Goal: Find specific page/section: Find specific page/section

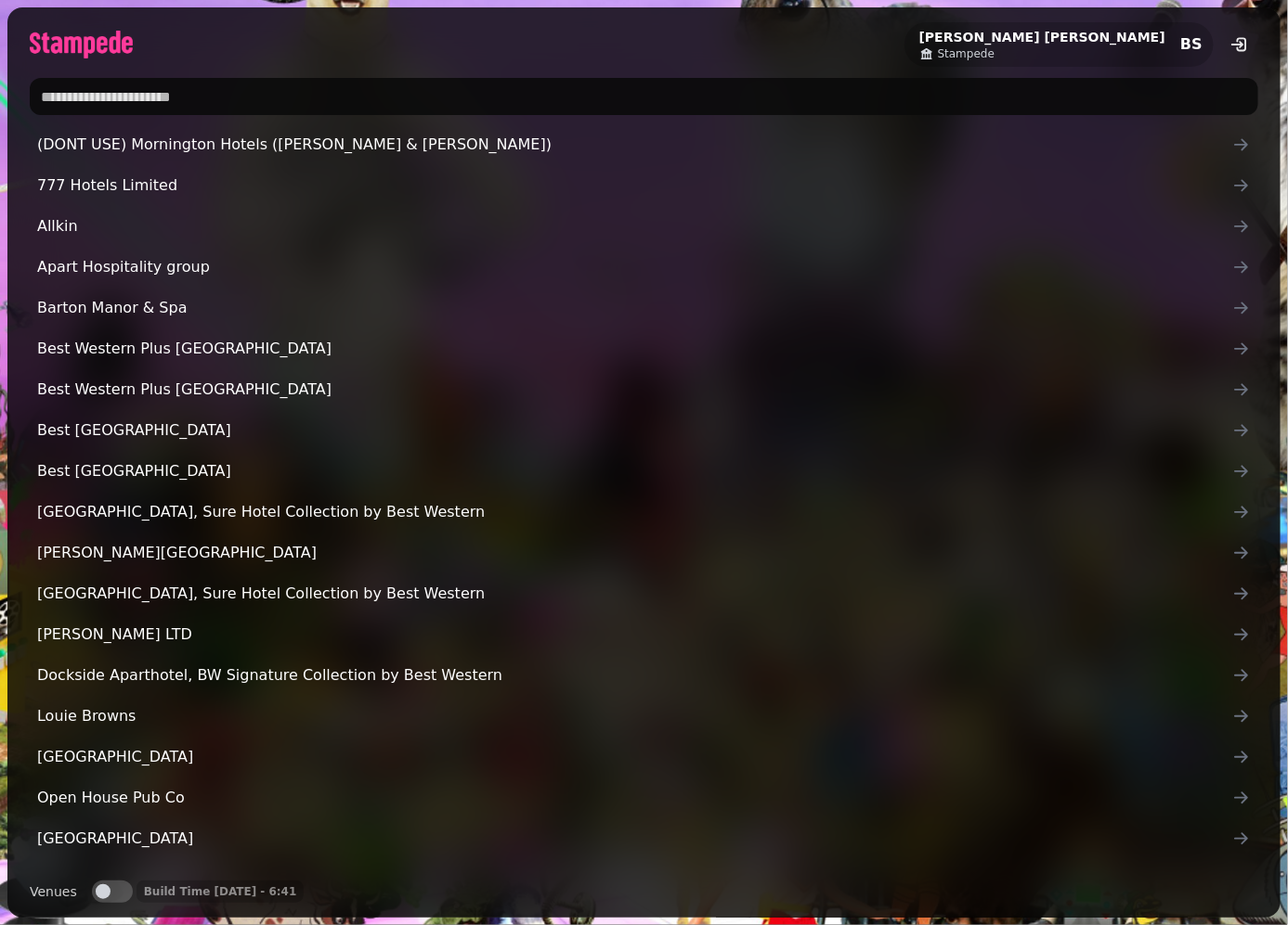
click at [585, 106] on input "text" at bounding box center [644, 96] width 1228 height 38
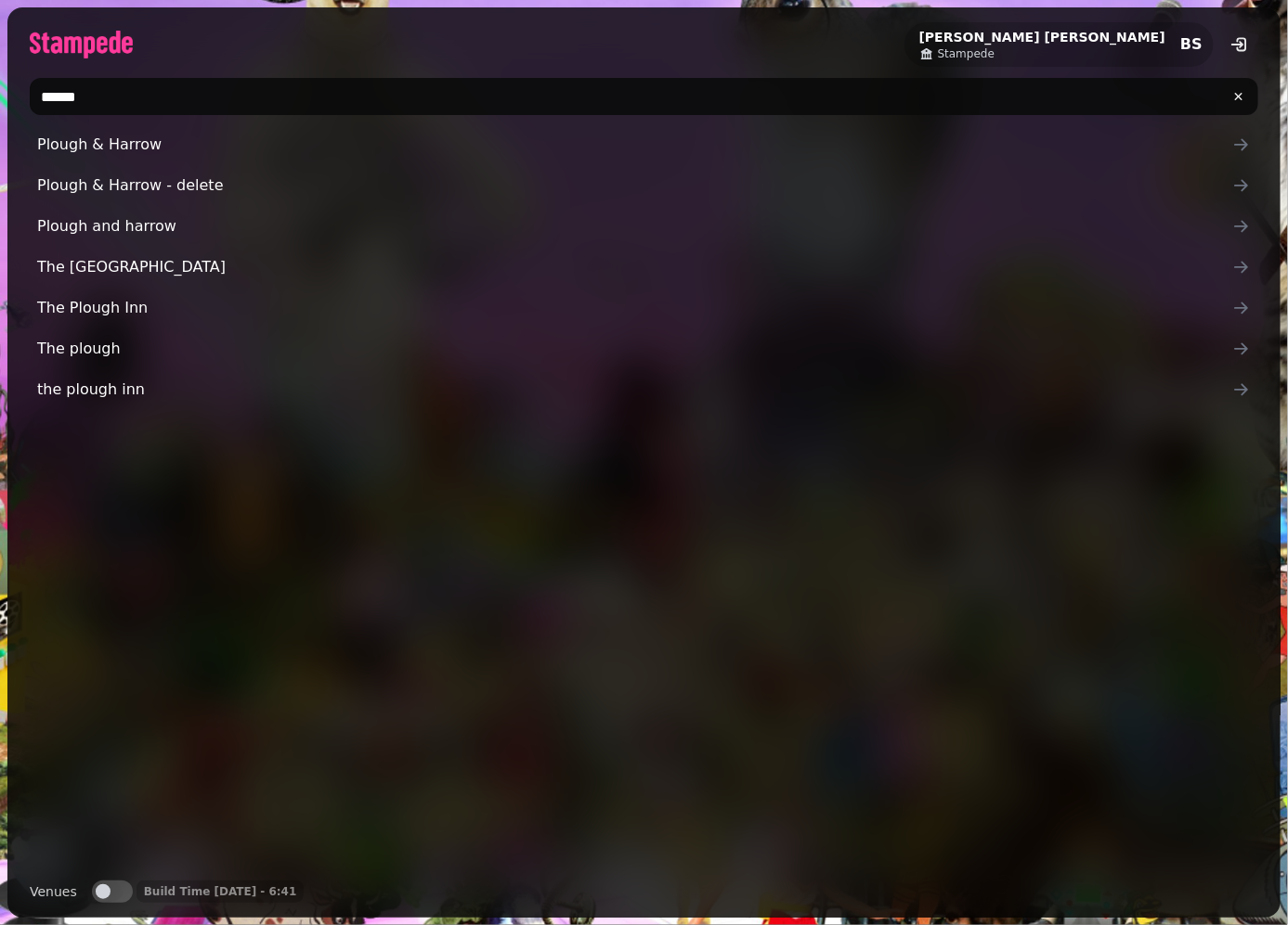
type input "******"
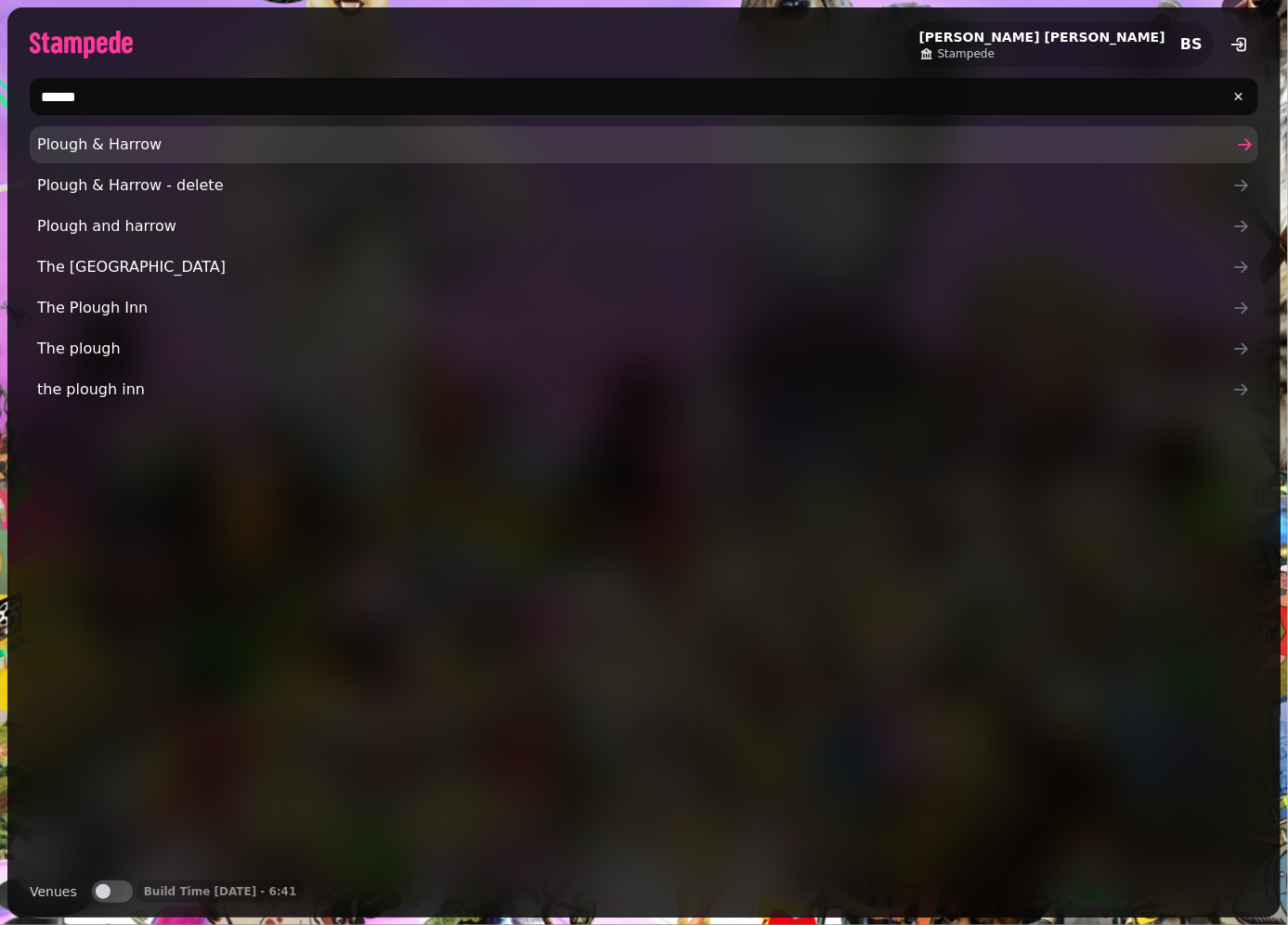
click at [119, 143] on span "Plough & Harrow" at bounding box center [635, 144] width 1195 height 22
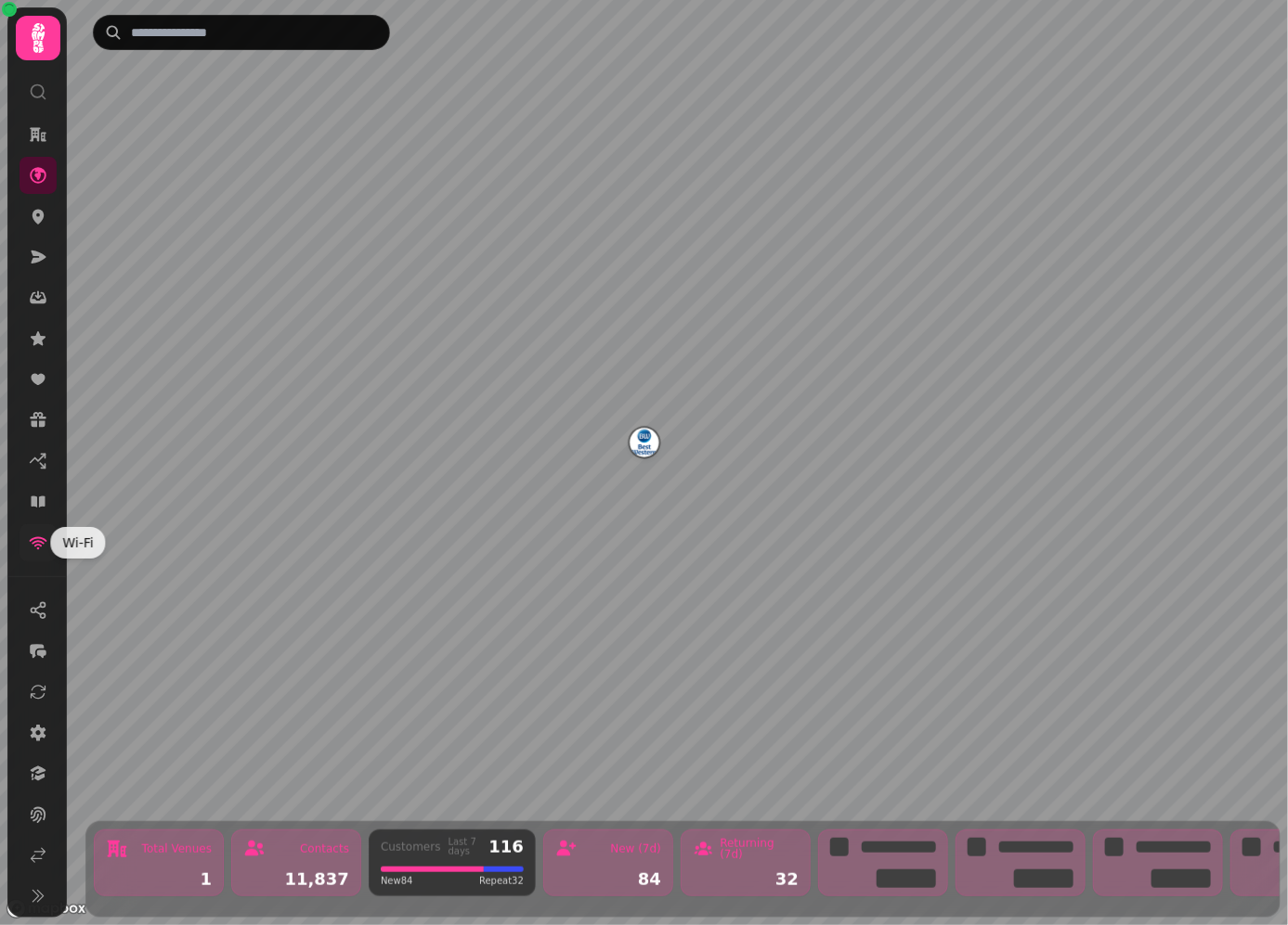
click at [37, 535] on icon at bounding box center [38, 542] width 18 height 18
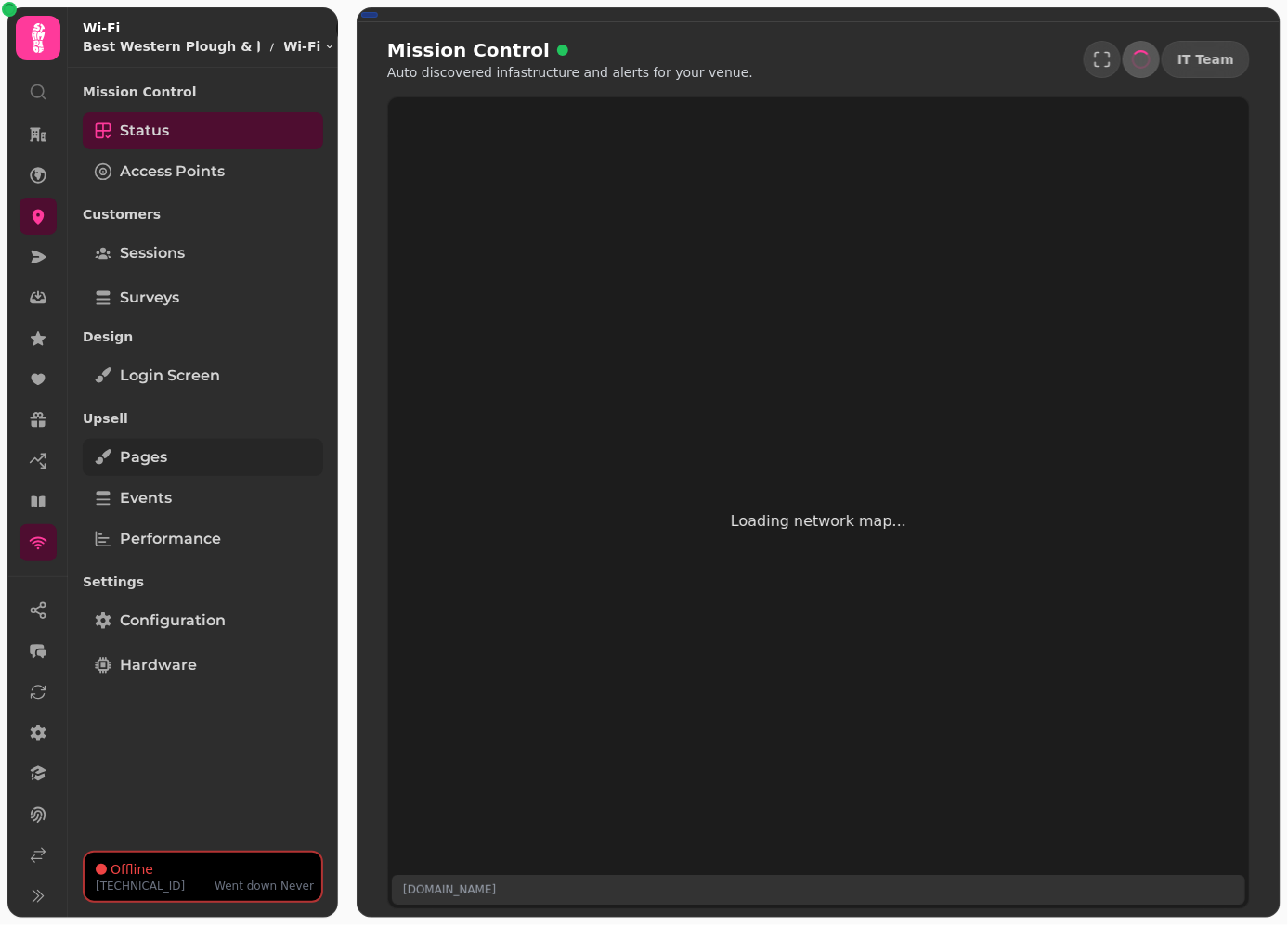
click at [156, 471] on link "Pages" at bounding box center [203, 458] width 240 height 38
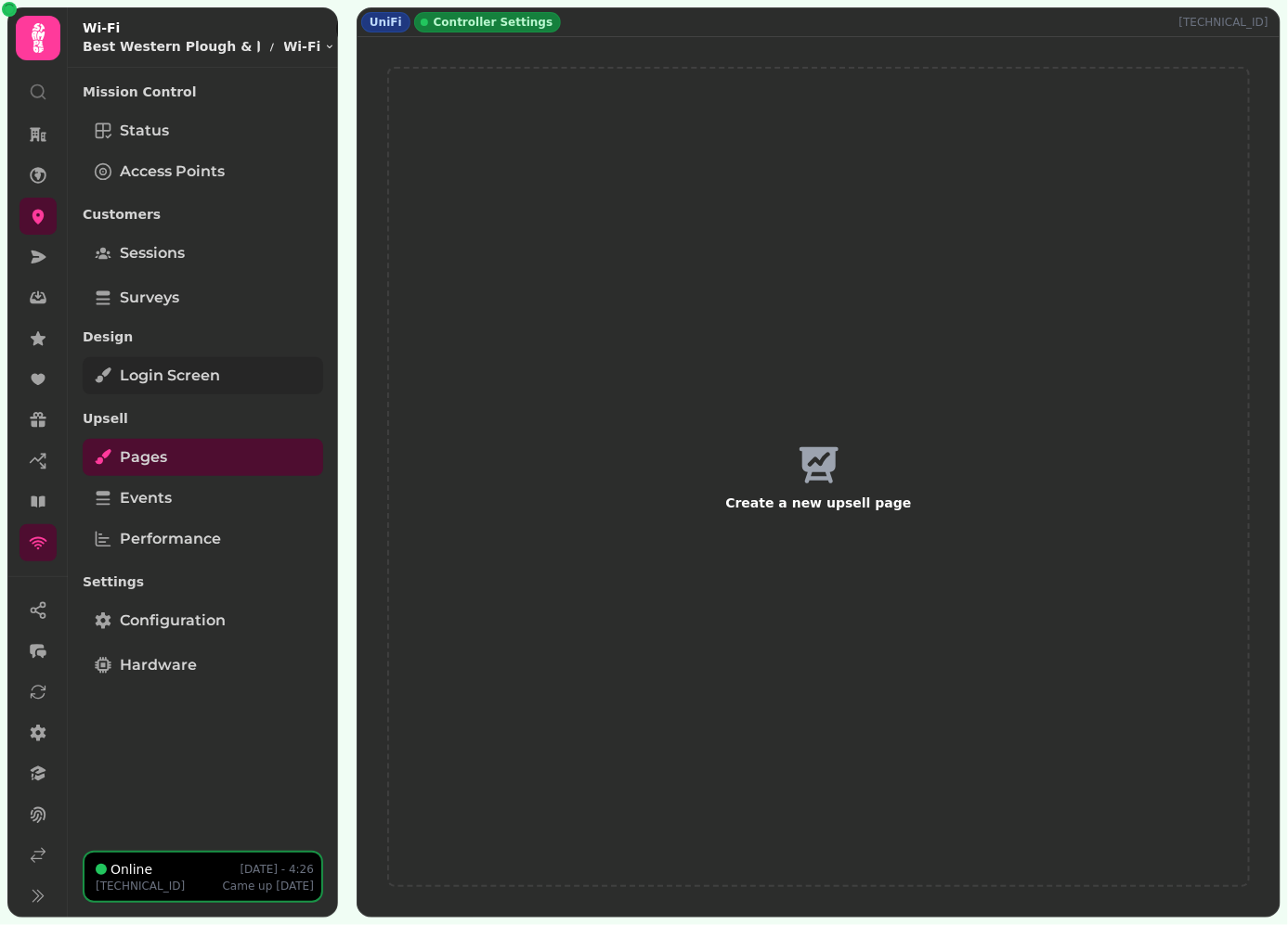
click at [165, 384] on span "Login screen" at bounding box center [170, 375] width 100 height 22
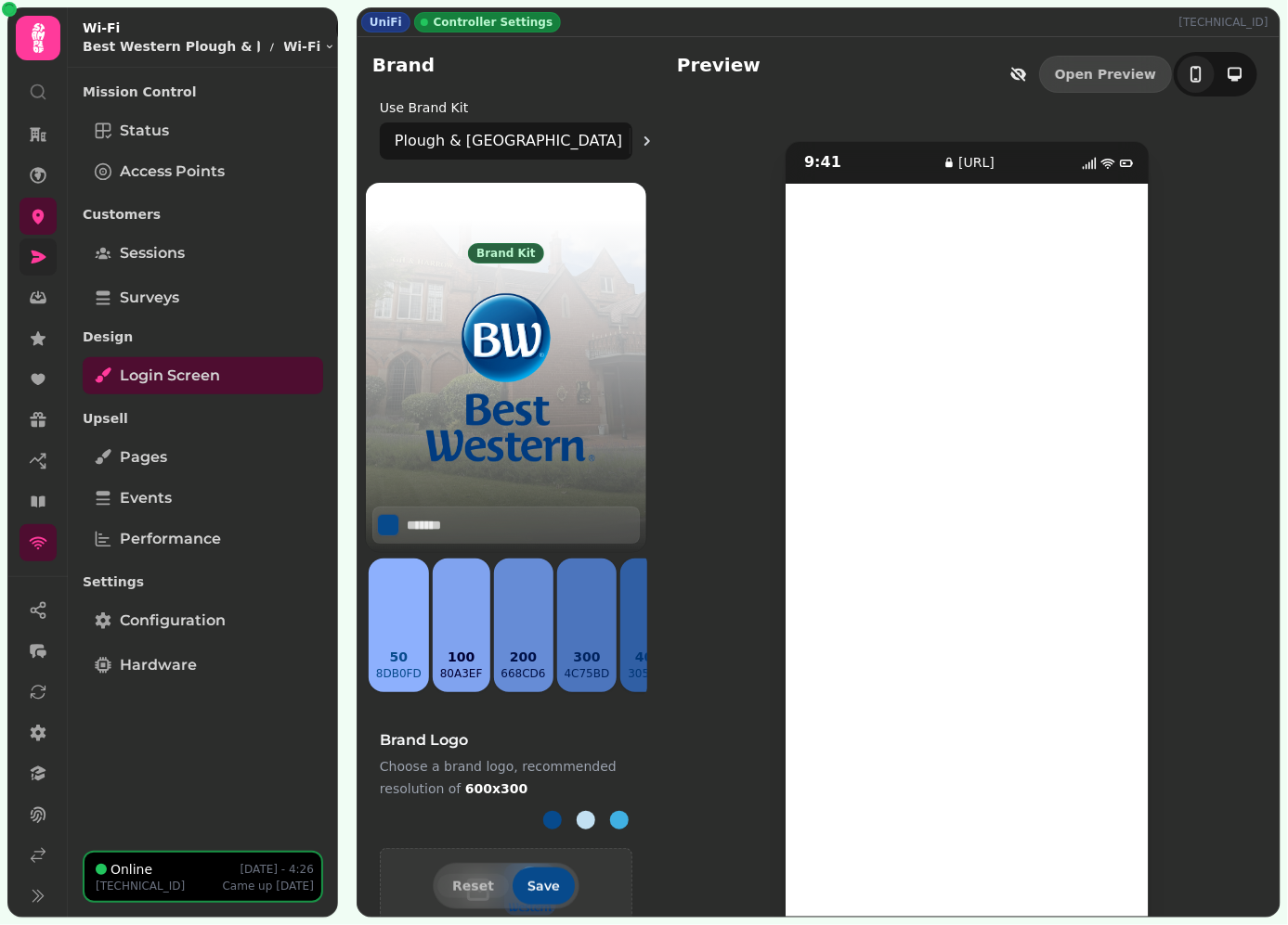
click at [38, 269] on link at bounding box center [38, 257] width 38 height 38
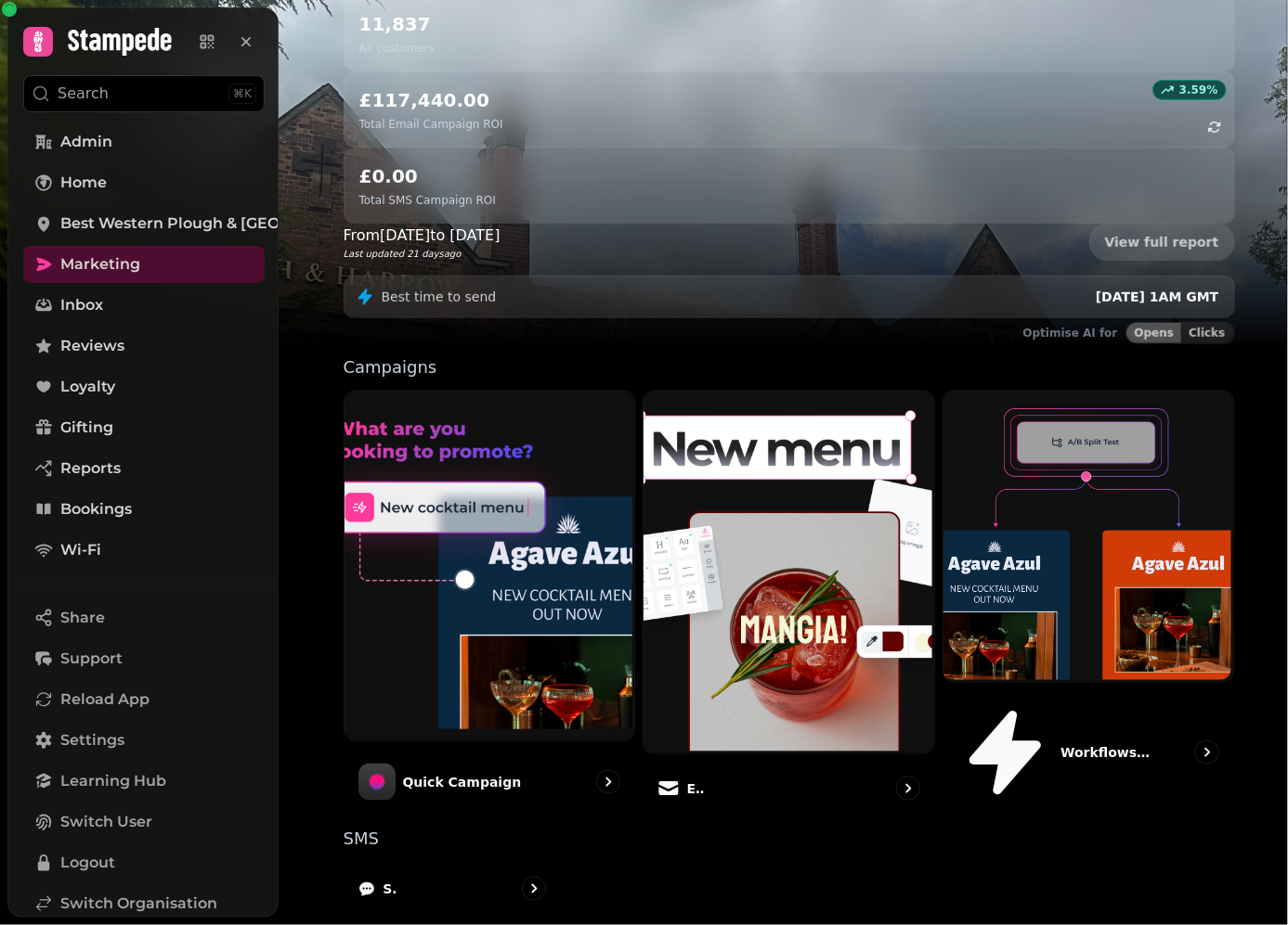
scroll to position [226, 0]
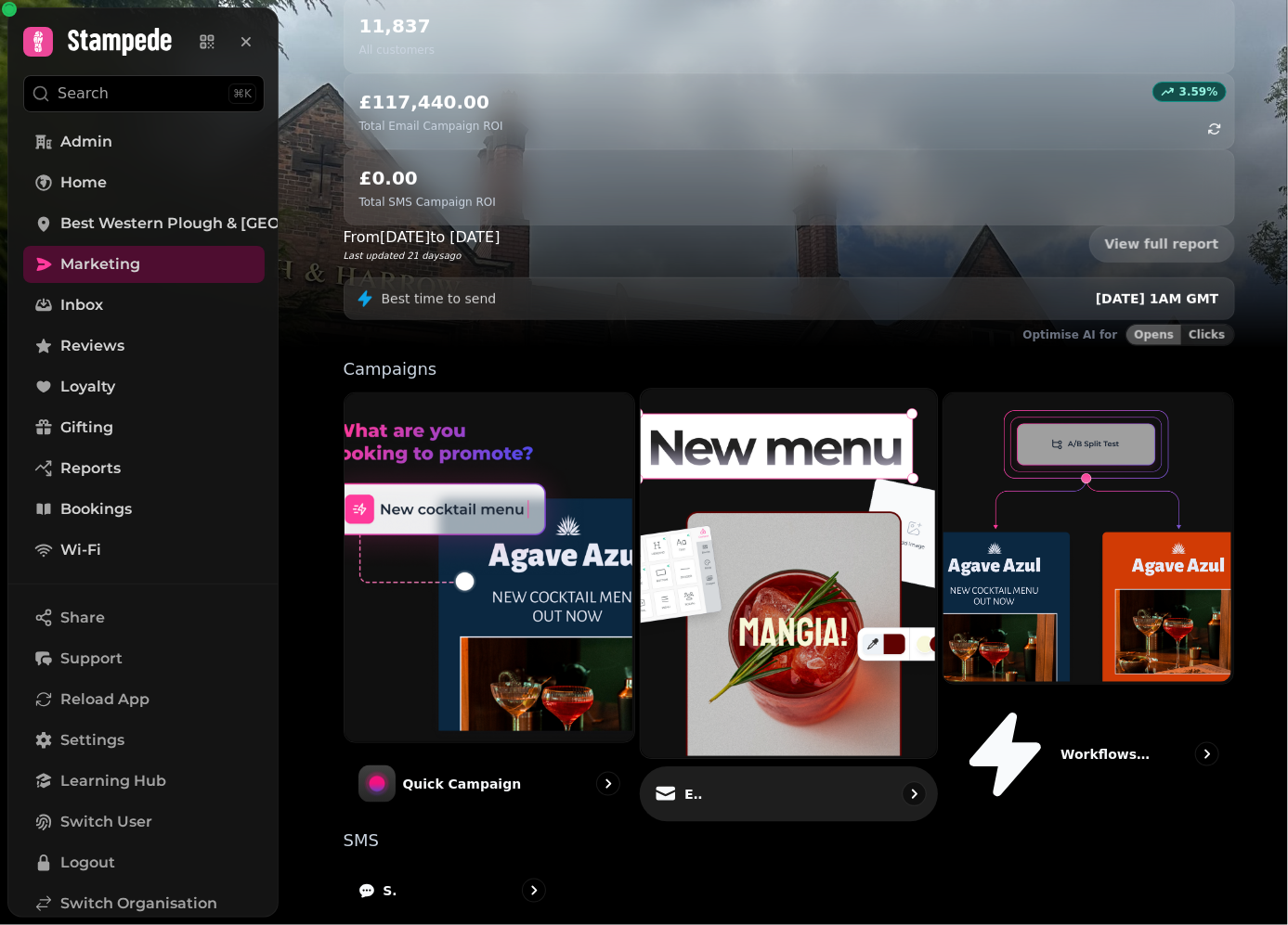
click at [812, 387] on img at bounding box center [787, 571] width 296 height 369
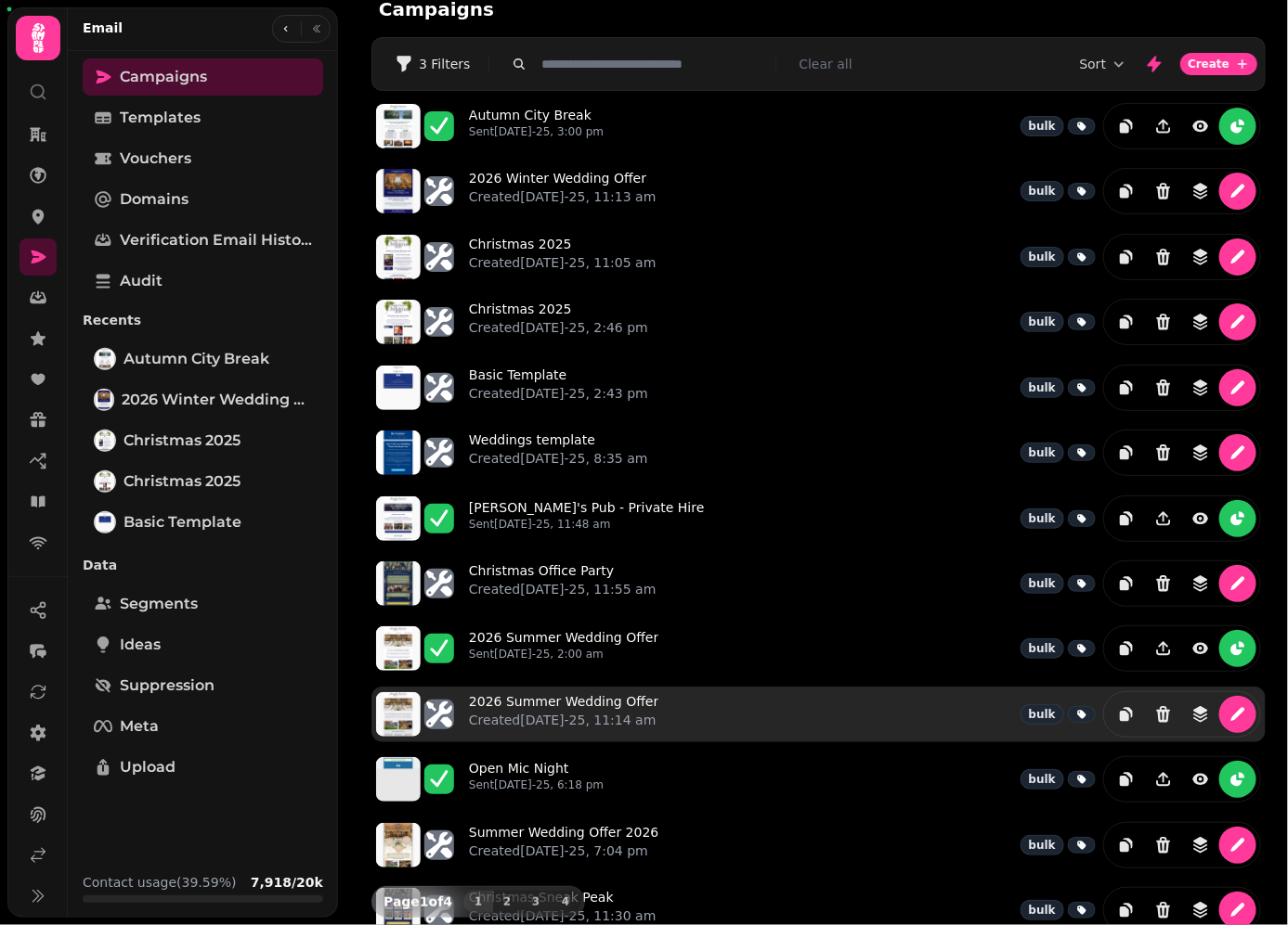
scroll to position [15, 0]
